Goal: Task Accomplishment & Management: Use online tool/utility

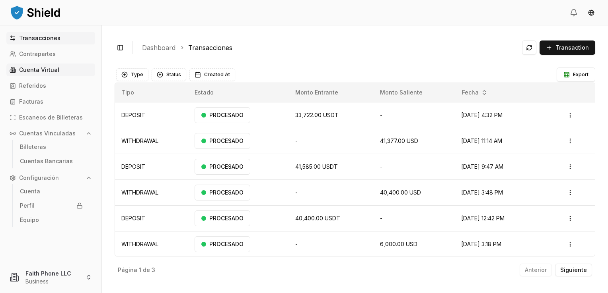
click at [46, 74] on link "Cuenta Virtual" at bounding box center [50, 70] width 89 height 13
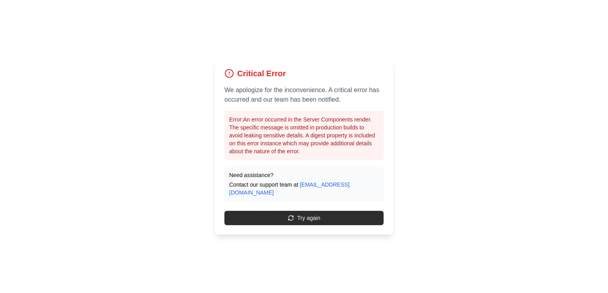
click at [312, 211] on button "Try again" at bounding box center [303, 218] width 159 height 14
click at [310, 211] on button "Try again" at bounding box center [303, 218] width 159 height 14
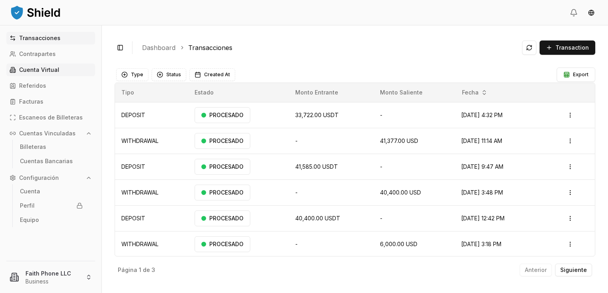
click at [46, 68] on p "Cuenta Virtual" at bounding box center [39, 70] width 40 height 6
click at [67, 280] on html "Transacciones Contrapartes Cuenta Virtual Referidos Facturas Escaneos de Billet…" at bounding box center [304, 146] width 608 height 293
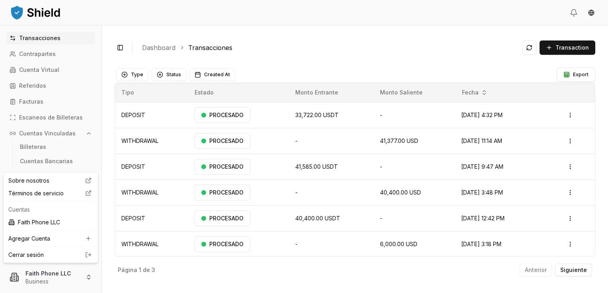
click at [41, 258] on link "Cerrar sesión" at bounding box center [50, 255] width 85 height 8
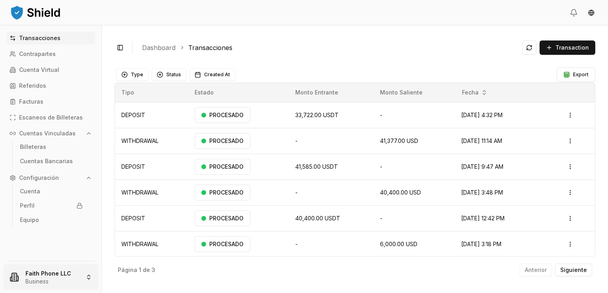
click at [45, 281] on html "Transacciones Contrapartes Cuenta Virtual Referidos Facturas Escaneos de Billet…" at bounding box center [304, 146] width 608 height 293
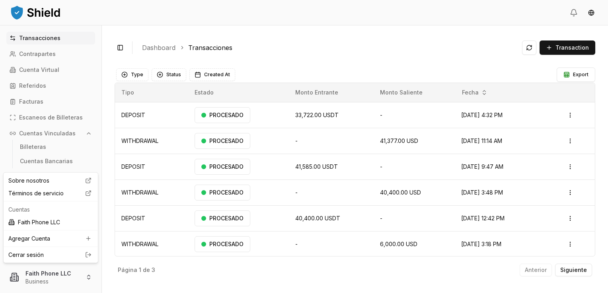
click at [30, 255] on link "Cerrar sesión" at bounding box center [50, 255] width 85 height 8
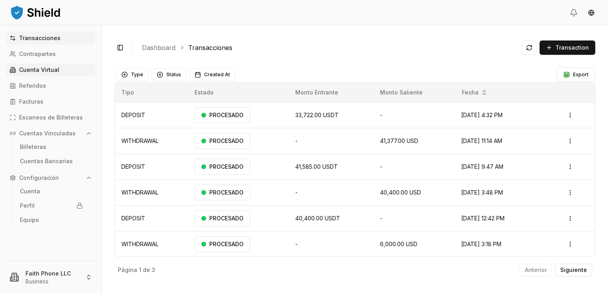
click at [33, 72] on p "Cuenta Virtual" at bounding box center [39, 70] width 40 height 6
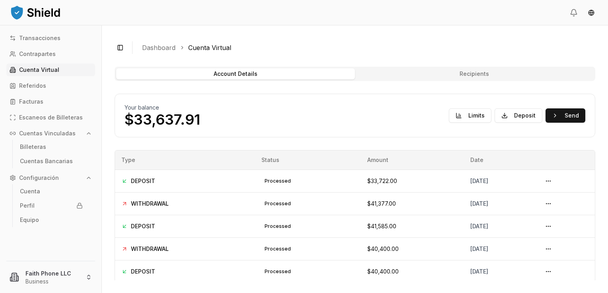
click at [224, 107] on div "Your balance $33,637.91 Limits Deposit Send" at bounding box center [354, 116] width 460 height 24
click at [547, 113] on button "Send" at bounding box center [565, 116] width 40 height 14
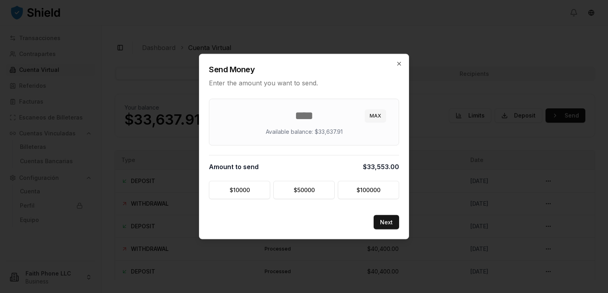
type input "*****"
click at [397, 68] on h2 "Send Money" at bounding box center [304, 69] width 190 height 11
click at [398, 65] on icon "button" at bounding box center [399, 64] width 6 height 6
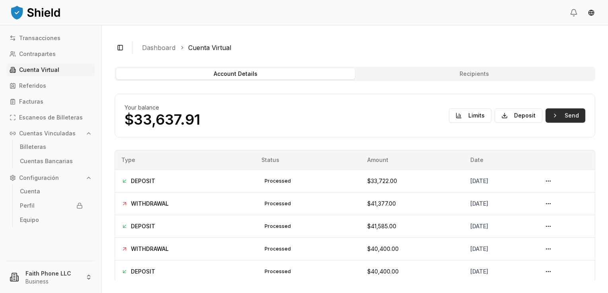
click at [557, 120] on button "Send" at bounding box center [565, 116] width 40 height 14
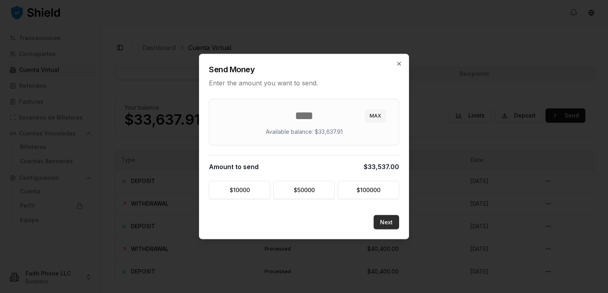
type input "*****"
click at [383, 223] on button "Next" at bounding box center [385, 223] width 25 height 14
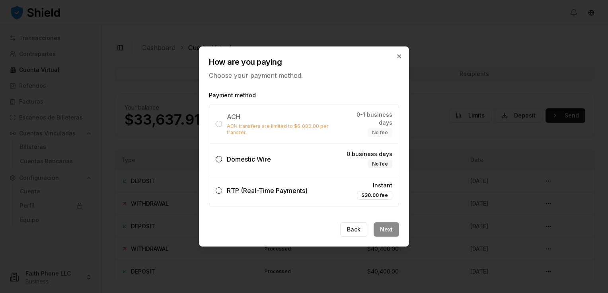
click at [220, 157] on button "Domestic Wire 0 business days No fee" at bounding box center [219, 159] width 6 height 6
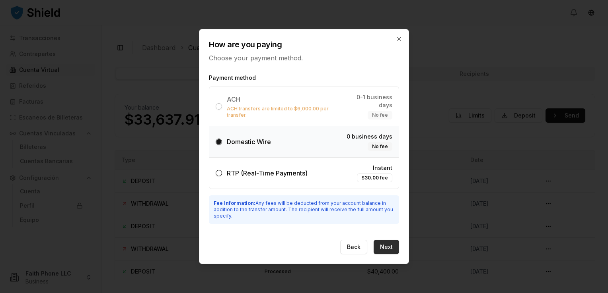
click at [396, 247] on button "Next" at bounding box center [385, 247] width 25 height 14
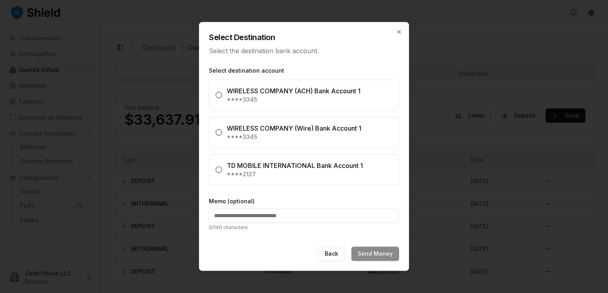
scroll to position [33, 0]
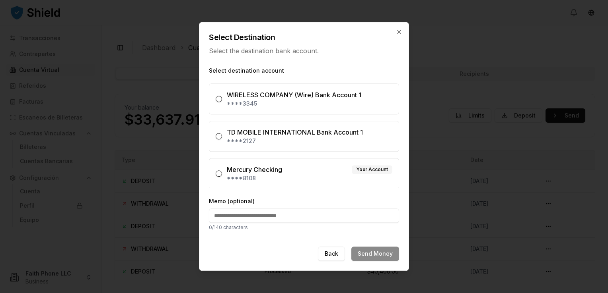
click at [217, 174] on button "Mercury Checking Your Account ****8108" at bounding box center [219, 174] width 6 height 6
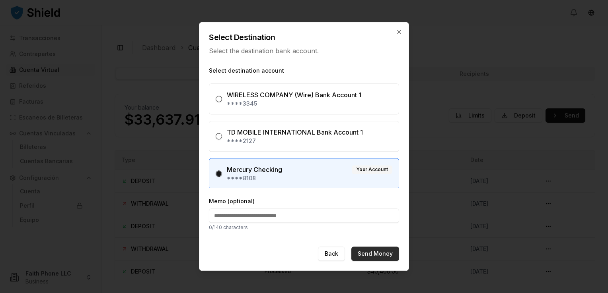
click at [369, 252] on button "Send Money" at bounding box center [375, 254] width 48 height 14
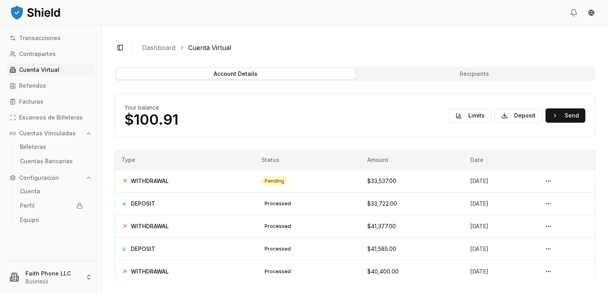
click at [545, 109] on button "Send" at bounding box center [565, 116] width 40 height 14
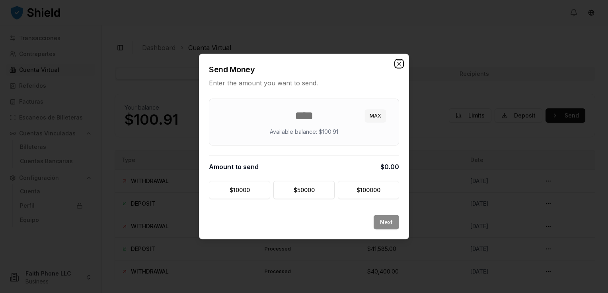
click at [399, 61] on icon "button" at bounding box center [399, 64] width 6 height 6
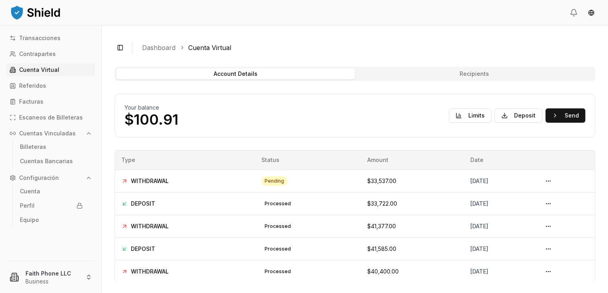
click at [545, 109] on button "Send" at bounding box center [565, 116] width 40 height 14
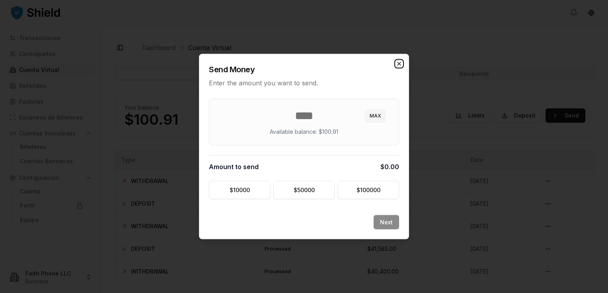
click at [400, 63] on icon "button" at bounding box center [398, 63] width 3 height 3
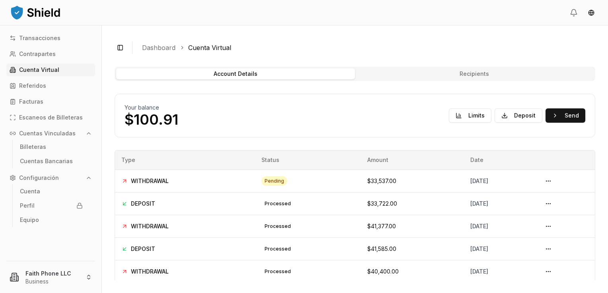
click at [545, 109] on button "Send" at bounding box center [565, 116] width 40 height 14
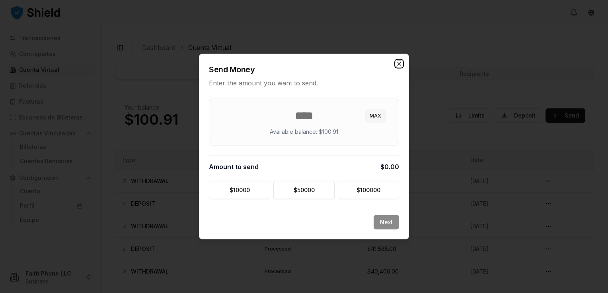
click at [399, 64] on icon "button" at bounding box center [398, 63] width 3 height 3
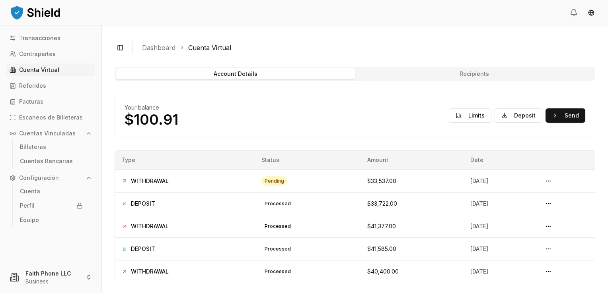
click at [545, 109] on button "Send" at bounding box center [565, 116] width 40 height 14
